Goal: Task Accomplishment & Management: Complete application form

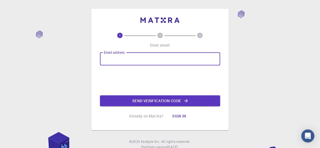
type input "[EMAIL_ADDRESS][DOMAIN_NAME]"
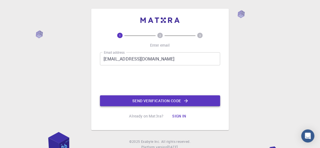
click at [153, 102] on button "Send verification code" at bounding box center [160, 101] width 120 height 11
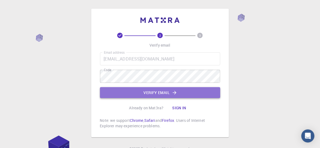
click at [153, 88] on button "Verify email" at bounding box center [160, 92] width 120 height 11
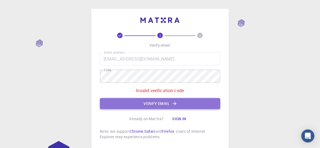
click at [146, 101] on button "Verify email" at bounding box center [160, 103] width 120 height 11
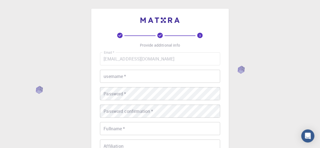
click at [133, 73] on input "username   *" at bounding box center [160, 76] width 120 height 13
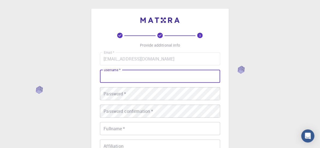
click at [133, 73] on input "username   *" at bounding box center [160, 76] width 120 height 13
type input "heba"
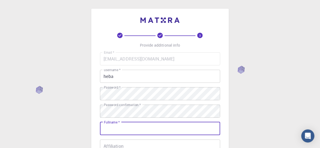
click at [132, 124] on input "Fullname   *" at bounding box center [160, 128] width 120 height 13
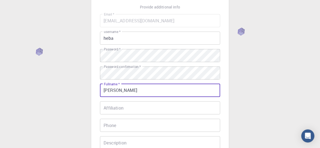
scroll to position [52, 0]
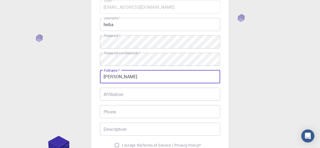
type input "[PERSON_NAME]"
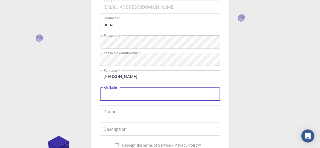
click at [146, 94] on input "Affiliation" at bounding box center [160, 94] width 120 height 13
type input "[GEOGRAPHIC_DATA]"
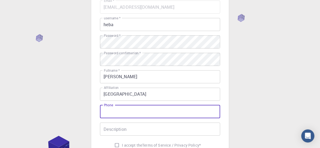
click at [142, 107] on input "Phone" at bounding box center [160, 111] width 120 height 13
type input "01060002282"
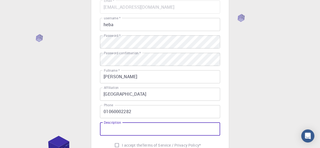
click at [141, 125] on input "Description" at bounding box center [160, 129] width 120 height 13
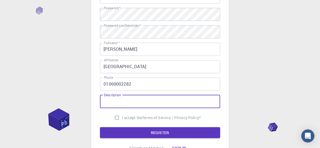
scroll to position [79, 0]
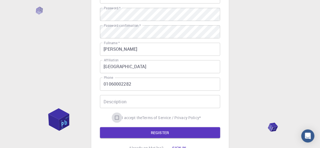
click at [116, 118] on input "I accept the Terms of Service / Privacy Policy *" at bounding box center [117, 118] width 10 height 10
checkbox input "true"
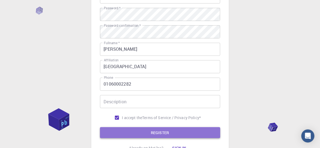
click at [137, 131] on button "REGISTER" at bounding box center [160, 132] width 120 height 11
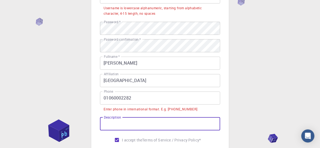
click at [137, 124] on input "Description" at bounding box center [160, 124] width 120 height 13
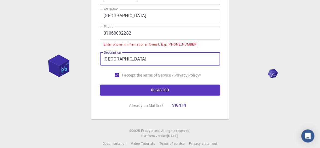
scroll to position [148, 0]
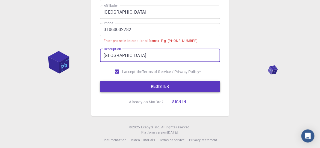
type input "[GEOGRAPHIC_DATA]"
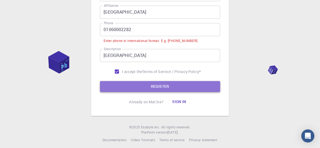
click at [157, 87] on button "REGISTER" at bounding box center [160, 86] width 120 height 11
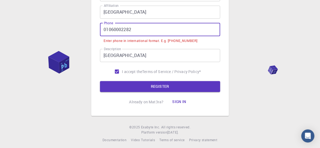
click at [103, 30] on input "01060002282" at bounding box center [160, 29] width 120 height 13
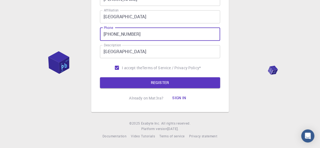
scroll to position [143, 0]
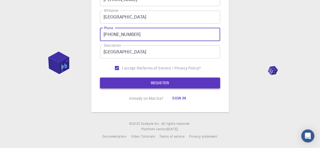
type input "[PHONE_NUMBER]"
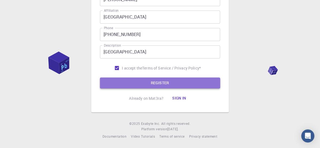
click at [147, 78] on button "REGISTER" at bounding box center [160, 83] width 120 height 11
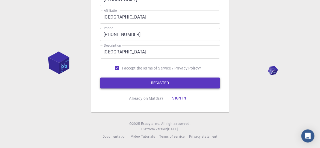
click at [149, 82] on button "REGISTER" at bounding box center [160, 83] width 120 height 11
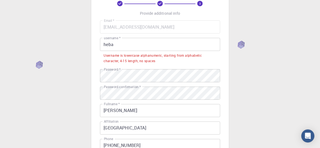
scroll to position [32, 0]
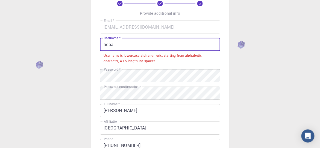
click at [118, 47] on input "heba" at bounding box center [160, 44] width 120 height 13
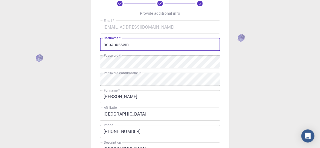
scroll to position [129, 0]
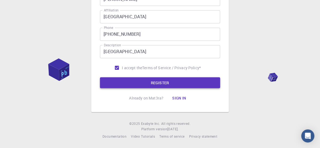
type input "hebahussein"
click at [160, 82] on button "REGISTER" at bounding box center [160, 83] width 120 height 11
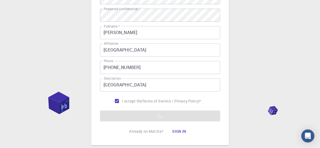
scroll to position [91, 0]
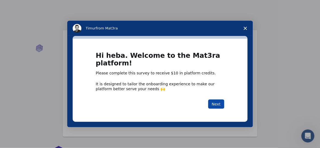
click at [216, 106] on button "Next" at bounding box center [216, 104] width 16 height 9
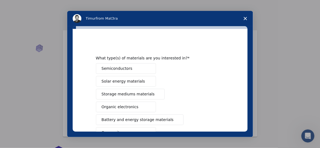
click at [246, 20] on icon "Close survey" at bounding box center [244, 18] width 3 height 3
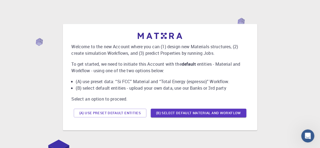
scroll to position [6, 0]
click at [192, 115] on button "(B) Select default material and workflow" at bounding box center [199, 113] width 96 height 9
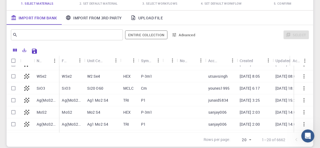
scroll to position [0, 0]
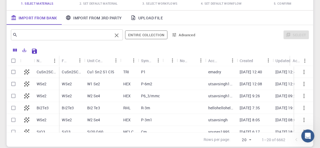
click at [68, 34] on input "text" at bounding box center [64, 35] width 95 height 8
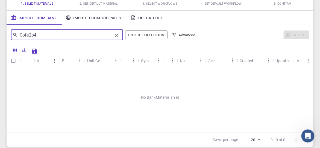
type input "Cofe2o4"
click at [178, 36] on button "Advanced" at bounding box center [183, 35] width 28 height 9
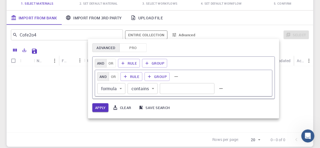
click at [104, 17] on div at bounding box center [160, 74] width 320 height 148
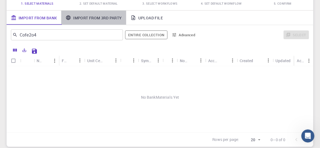
click at [91, 17] on link "Import From 3rd Party" at bounding box center [93, 18] width 65 height 14
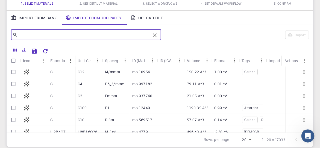
click at [82, 32] on input "text" at bounding box center [83, 35] width 133 height 8
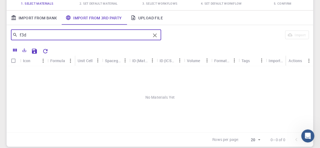
type input "f3"
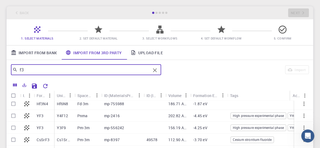
scroll to position [70, 0]
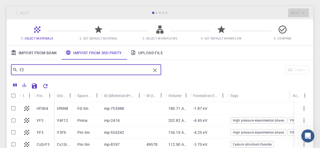
click at [155, 70] on icon "Clear" at bounding box center [155, 71] width 4 height 4
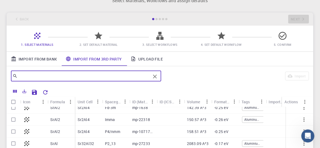
scroll to position [0, 0]
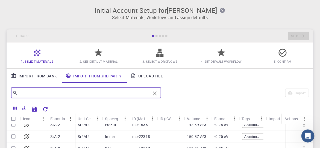
click at [50, 74] on link "Import From Bank" at bounding box center [34, 76] width 55 height 14
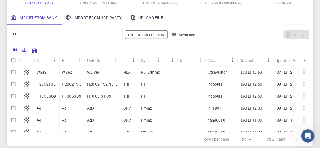
scroll to position [177, 0]
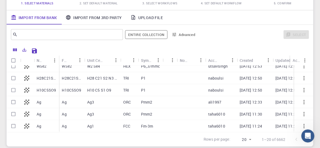
click at [156, 121] on div "Fm-3m" at bounding box center [150, 126] width 25 height 12
checkbox input "true"
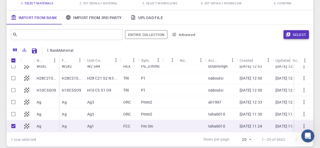
click at [294, 35] on button "Select" at bounding box center [295, 34] width 25 height 9
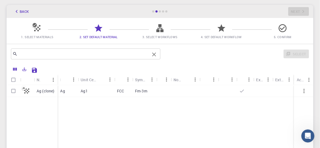
scroll to position [0, 0]
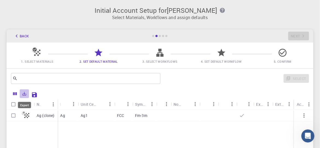
click at [23, 93] on icon "Export" at bounding box center [24, 93] width 5 height 5
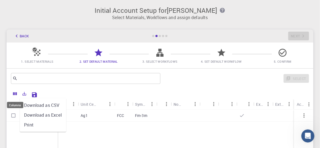
click at [15, 93] on icon "Columns" at bounding box center [15, 94] width 4 height 3
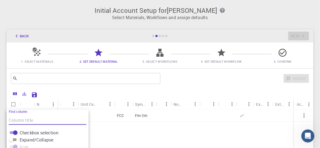
scroll to position [84, 0]
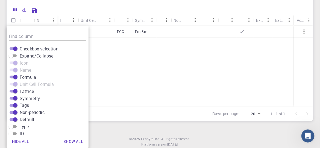
click at [110, 39] on div "Ag (clone) Ag Ag1 FCC Fm-3m" at bounding box center [160, 66] width 306 height 81
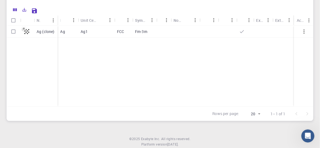
click at [123, 31] on p "FCC" at bounding box center [120, 31] width 7 height 5
checkbox input "true"
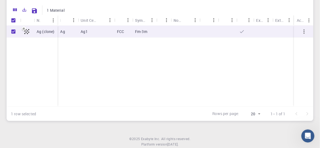
click at [300, 33] on button "button" at bounding box center [303, 31] width 13 height 13
click at [304, 32] on icon "button" at bounding box center [303, 31] width 7 height 7
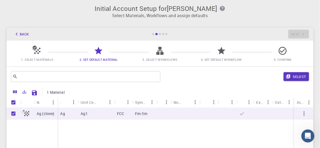
scroll to position [0, 0]
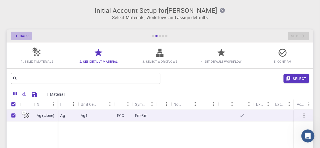
click at [12, 34] on button "Back" at bounding box center [21, 36] width 21 height 9
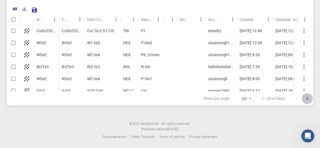
click at [307, 96] on icon "Go to next page" at bounding box center [307, 99] width 7 height 7
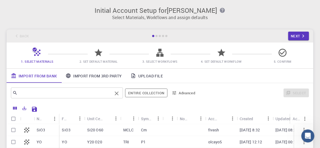
click at [76, 94] on input "text" at bounding box center [64, 93] width 95 height 8
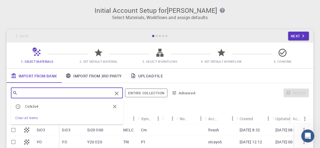
click at [67, 106] on span "Cofe2o4" at bounding box center [67, 106] width 85 height 5
type input "Cofe2o4"
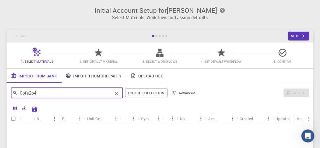
click at [118, 95] on icon "Clear" at bounding box center [116, 93] width 7 height 7
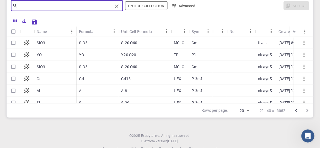
scroll to position [99, 0]
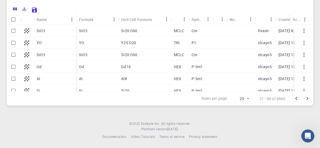
click at [306, 97] on icon "Go to next page" at bounding box center [307, 99] width 7 height 7
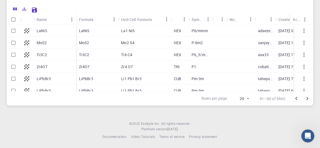
click at [307, 98] on icon "Go to next page" at bounding box center [307, 98] width 2 height 3
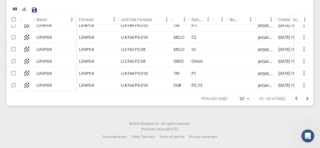
click at [308, 99] on icon "Go to next page" at bounding box center [307, 99] width 7 height 7
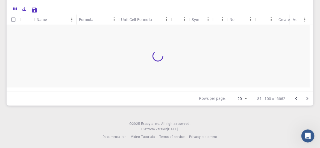
scroll to position [0, 0]
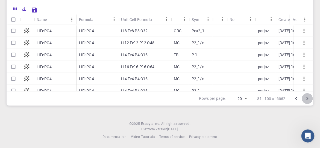
click at [308, 99] on icon "Go to next page" at bounding box center [307, 99] width 7 height 7
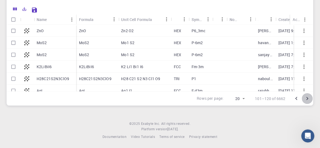
click at [308, 99] on icon "Go to next page" at bounding box center [307, 99] width 7 height 7
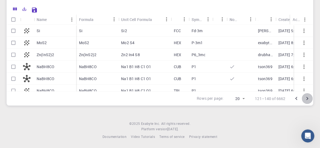
click at [308, 99] on icon "Go to next page" at bounding box center [307, 99] width 7 height 7
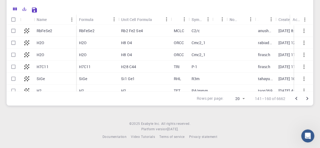
click at [297, 99] on icon "Go to previous page" at bounding box center [296, 99] width 7 height 7
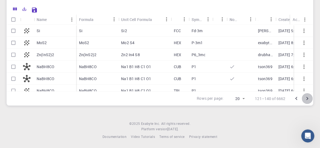
click at [309, 100] on icon "Go to next page" at bounding box center [307, 99] width 7 height 7
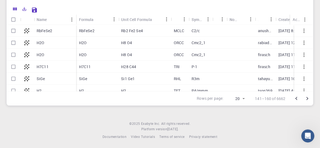
click at [309, 100] on icon "Go to next page" at bounding box center [307, 99] width 7 height 7
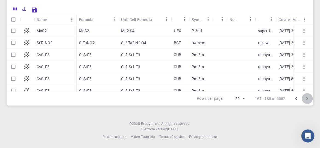
click at [309, 100] on icon "Go to next page" at bounding box center [307, 99] width 7 height 7
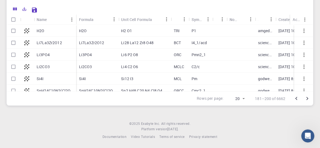
click at [309, 100] on icon "Go to next page" at bounding box center [307, 99] width 7 height 7
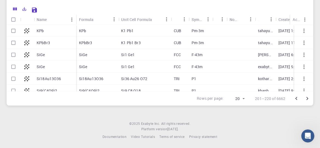
click at [309, 100] on icon "Go to next page" at bounding box center [307, 99] width 7 height 7
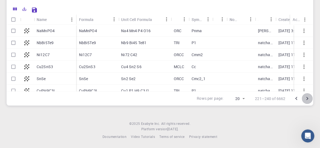
click at [309, 100] on icon "Go to next page" at bounding box center [307, 99] width 7 height 7
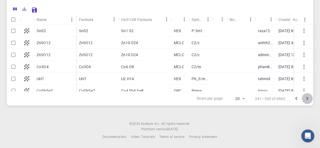
click at [309, 100] on icon "Go to next page" at bounding box center [307, 99] width 7 height 7
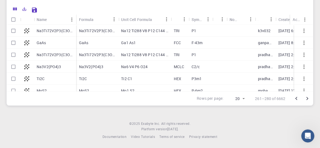
click at [309, 100] on icon "Go to next page" at bounding box center [307, 99] width 7 height 7
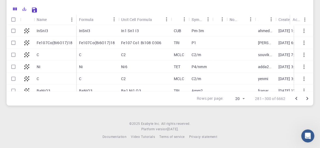
click at [309, 100] on icon "Go to next page" at bounding box center [307, 99] width 7 height 7
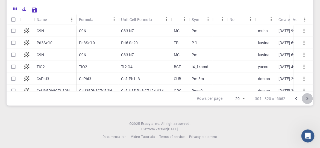
click at [309, 100] on icon "Go to next page" at bounding box center [307, 99] width 7 height 7
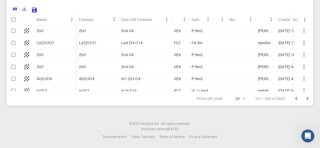
click at [206, 55] on div "P-6m2" at bounding box center [201, 55] width 24 height 12
checkbox input "true"
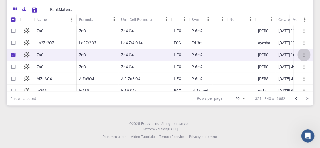
click at [300, 53] on icon "button" at bounding box center [303, 55] width 7 height 7
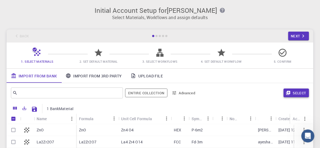
click at [286, 94] on icon "button" at bounding box center [288, 93] width 4 height 4
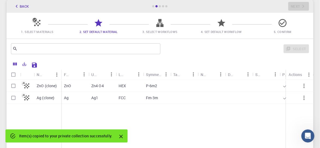
scroll to position [26, 0]
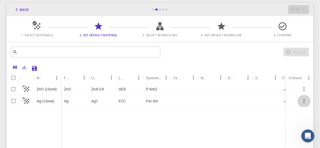
click at [304, 100] on icon "button" at bounding box center [303, 101] width 7 height 7
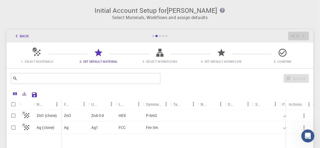
click at [160, 36] on div at bounding box center [160, 36] width 2 height 2
click at [161, 59] on span "3. Select Workflows" at bounding box center [159, 61] width 35 height 4
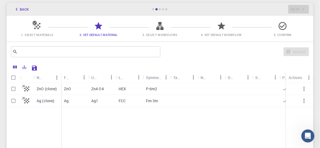
scroll to position [27, 0]
click at [13, 87] on input "Select row" at bounding box center [13, 89] width 10 height 10
checkbox input "true"
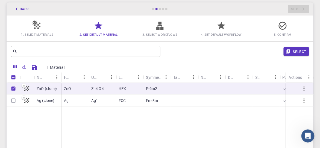
click at [29, 90] on icon at bounding box center [27, 89] width 8 height 8
checkbox input "false"
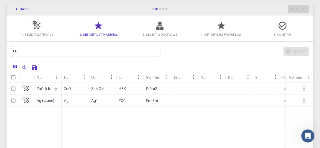
click at [13, 88] on input "Select row" at bounding box center [13, 89] width 10 height 10
checkbox input "true"
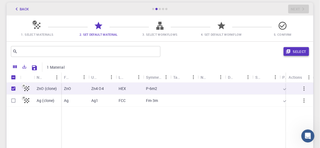
click at [299, 50] on button "Select" at bounding box center [295, 51] width 25 height 9
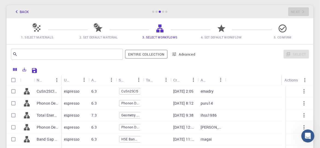
scroll to position [24, 0]
click at [222, 38] on span "4. Set Default Workflow" at bounding box center [221, 37] width 41 height 4
click at [283, 31] on icon at bounding box center [283, 29] width 10 height 10
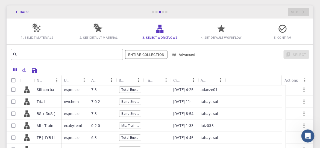
scroll to position [74, 0]
click at [12, 114] on input "Select row" at bounding box center [13, 114] width 10 height 10
checkbox input "true"
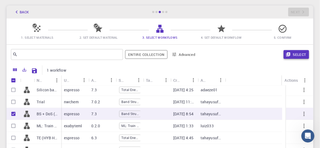
click at [294, 53] on button "Select" at bounding box center [295, 54] width 25 height 9
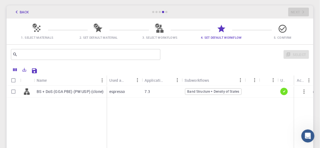
click at [204, 90] on span "Band Structure + Density of States" at bounding box center [213, 91] width 56 height 5
checkbox input "true"
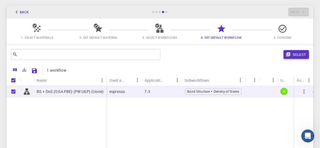
click at [302, 51] on button "Select" at bounding box center [295, 54] width 25 height 9
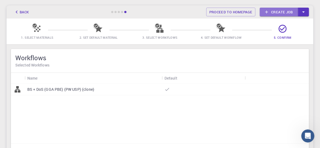
click at [278, 10] on link "Create job" at bounding box center [279, 12] width 38 height 9
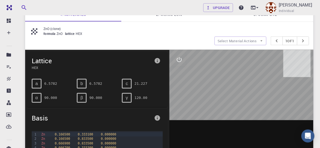
scroll to position [57, 0]
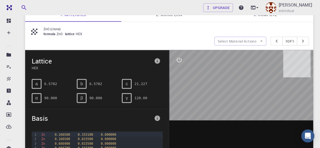
drag, startPoint x: 242, startPoint y: 85, endPoint x: 257, endPoint y: 90, distance: 15.7
click at [257, 90] on div at bounding box center [241, 135] width 144 height 170
click at [51, 82] on pre "6.5782" at bounding box center [50, 84] width 13 height 10
click at [40, 61] on span "Lattice" at bounding box center [92, 61] width 120 height 9
click at [178, 57] on icon "interactive" at bounding box center [179, 60] width 7 height 7
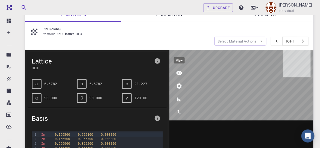
click at [178, 71] on icon "view" at bounding box center [179, 73] width 6 height 4
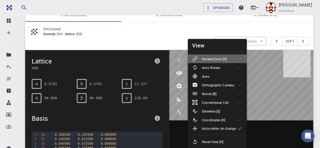
click at [213, 59] on p "Rotate/Zoom [O]" at bounding box center [214, 58] width 25 height 5
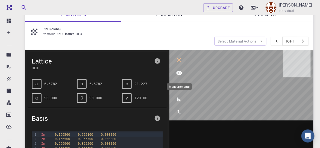
click at [178, 96] on icon "measurements" at bounding box center [179, 99] width 7 height 7
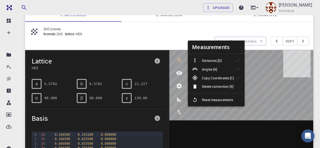
click at [215, 60] on p "Distances [D]" at bounding box center [211, 60] width 19 height 5
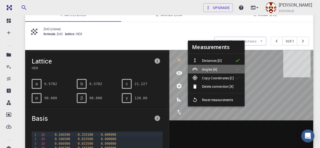
click at [213, 67] on p "Angles [A]" at bounding box center [209, 69] width 15 height 5
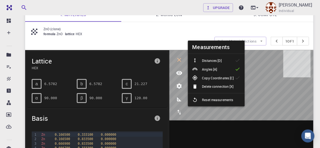
click at [214, 76] on p "Copy Coordinates [C]" at bounding box center [218, 78] width 32 height 5
click at [217, 59] on p "Distances [D]" at bounding box center [211, 60] width 19 height 5
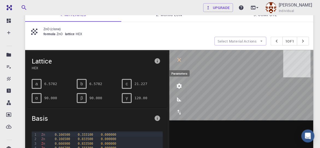
click at [179, 84] on icon "parameters" at bounding box center [178, 86] width 5 height 5
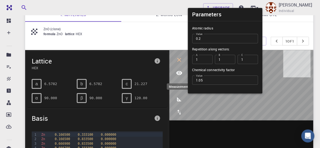
click at [182, 101] on icon "measurements" at bounding box center [179, 99] width 7 height 7
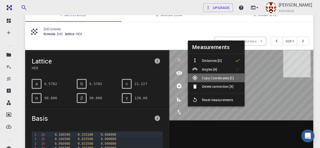
click at [219, 80] on li "Copy Coordinates [C]" at bounding box center [216, 78] width 57 height 9
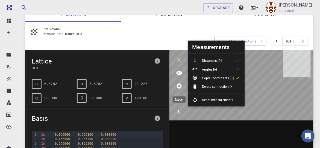
click at [177, 109] on icon "export" at bounding box center [179, 112] width 7 height 7
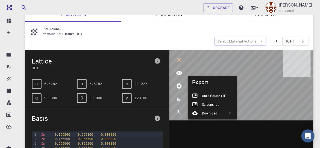
click at [209, 111] on p "Download" at bounding box center [209, 113] width 15 height 5
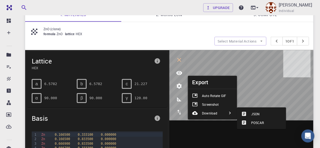
click at [254, 110] on li "JSON" at bounding box center [261, 114] width 49 height 9
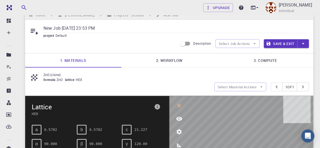
scroll to position [8, 0]
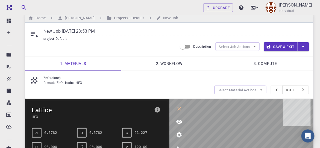
click at [168, 62] on link "2. Workflow" at bounding box center [169, 63] width 96 height 14
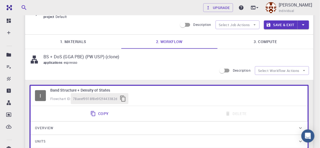
scroll to position [25, 0]
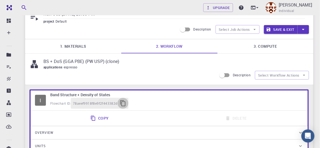
click at [124, 100] on icon "button" at bounding box center [122, 103] width 5 height 6
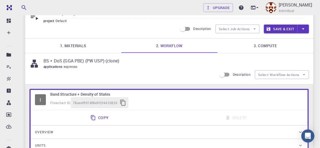
scroll to position [24, 0]
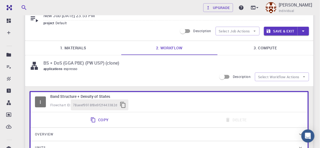
click at [257, 46] on link "3. Compute" at bounding box center [265, 48] width 96 height 14
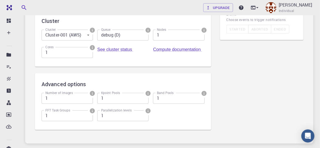
scroll to position [127, 0]
click at [183, 50] on link "Compute documentation" at bounding box center [177, 49] width 49 height 5
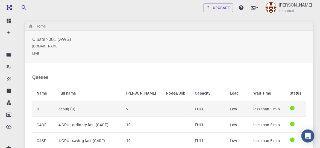
click at [65, 107] on td "debug (D)" at bounding box center [88, 109] width 68 height 16
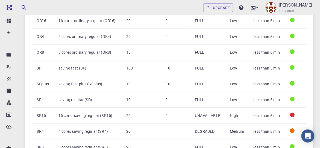
scroll to position [257, 0]
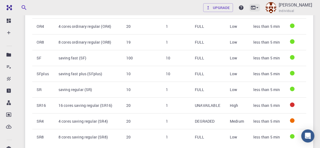
click at [260, 6] on icon at bounding box center [256, 7] width 5 height 5
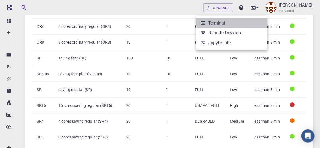
click at [234, 20] on li "Terminal" at bounding box center [231, 23] width 71 height 10
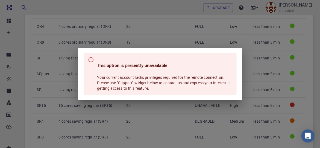
click at [265, 8] on div "This option is presently unavailable Your current account lacks privileges requ…" at bounding box center [160, 74] width 320 height 148
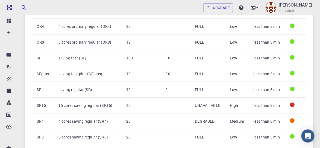
click at [260, 8] on icon at bounding box center [256, 7] width 5 height 5
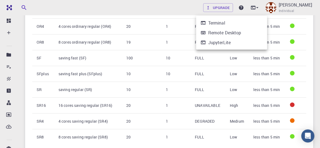
click at [236, 35] on div "Remote Desktop" at bounding box center [224, 32] width 33 height 7
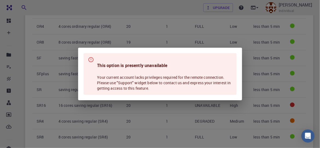
click at [262, 6] on div "This option is presently unavailable Your current account lacks privileges requ…" at bounding box center [160, 74] width 320 height 148
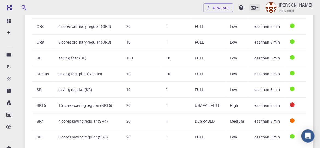
click at [258, 7] on icon at bounding box center [257, 7] width 2 height 1
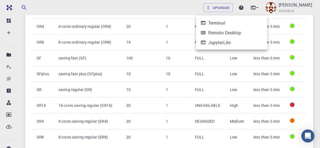
click at [245, 38] on li "JupyterLite" at bounding box center [231, 43] width 71 height 10
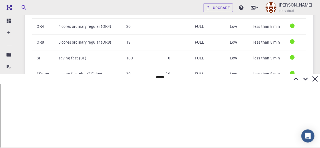
click at [317, 80] on icon at bounding box center [315, 79] width 10 height 10
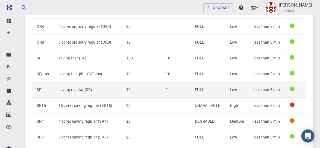
click at [37, 87] on th "SR" at bounding box center [43, 90] width 22 height 16
click at [68, 90] on td "saving regular (SR)" at bounding box center [88, 90] width 68 height 16
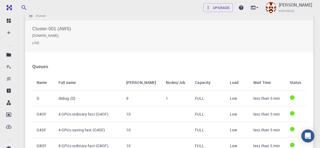
scroll to position [0, 0]
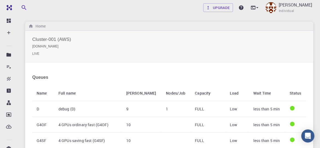
click at [35, 54] on small "LIVE" at bounding box center [169, 53] width 274 height 5
click at [138, 50] on h2 "Cluster-001 (AWS) master-production-20160630-cluster-001.exabyte.io LIVE" at bounding box center [169, 46] width 274 height 19
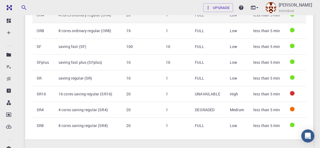
scroll to position [265, 0]
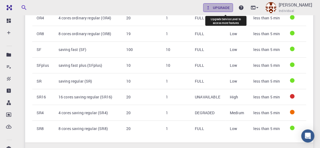
click at [229, 7] on link "Upgrade" at bounding box center [218, 7] width 30 height 9
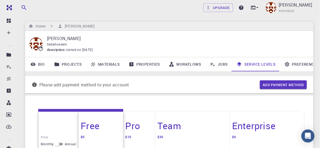
click at [105, 61] on link "Materials" at bounding box center [105, 64] width 38 height 14
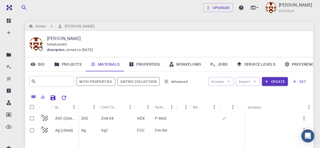
click at [145, 63] on link "Properties" at bounding box center [144, 64] width 40 height 14
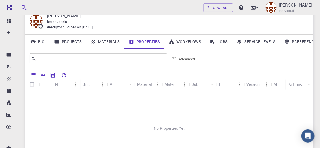
scroll to position [20, 0]
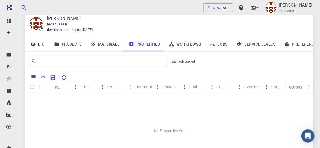
click at [194, 42] on link "Workflows" at bounding box center [184, 44] width 41 height 14
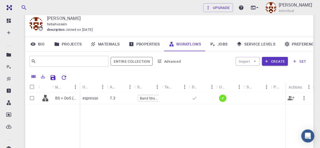
click at [93, 97] on p "espresso" at bounding box center [90, 98] width 16 height 5
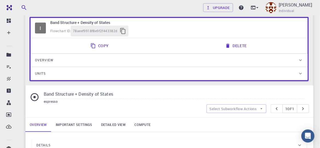
scroll to position [53, 0]
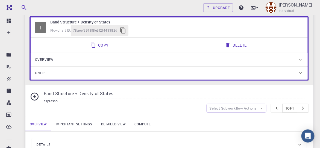
click at [122, 73] on div "Units" at bounding box center [166, 73] width 263 height 9
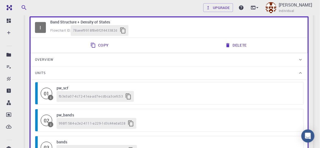
click at [82, 96] on span "fb3e3a07-4c72-41ea-ad7e-cdbca3cefc53" at bounding box center [91, 96] width 64 height 5
click at [61, 85] on h6 "pw_scf" at bounding box center [176, 88] width 241 height 6
click at [56, 88] on h6 "pw_scf" at bounding box center [176, 88] width 241 height 6
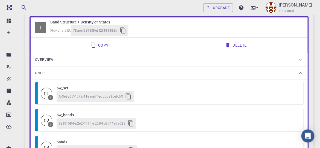
click at [63, 114] on h6 "pw_bands" at bounding box center [176, 115] width 241 height 6
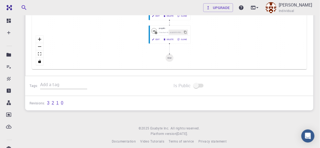
scroll to position [458, 0]
click at [49, 100] on link "3" at bounding box center [48, 102] width 2 height 5
